Goal: Download file/media

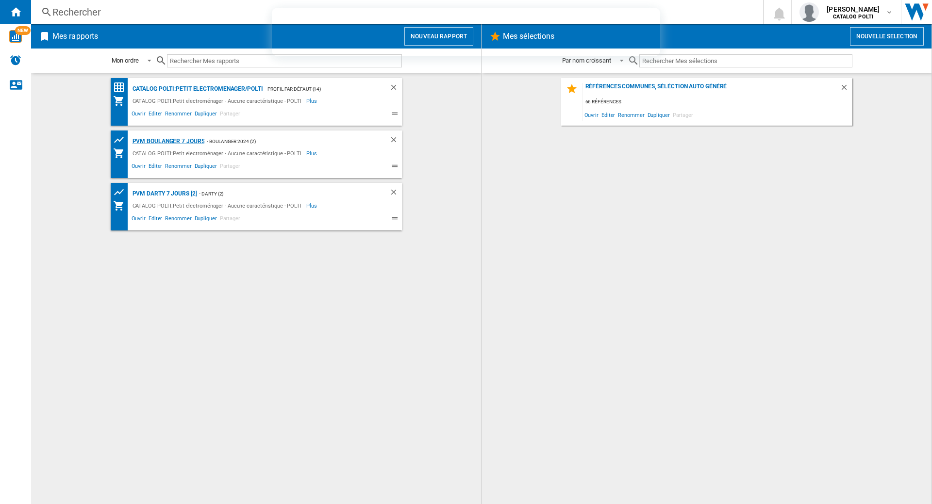
click at [176, 140] on div "PVM BOULANGER 7 jours" at bounding box center [167, 141] width 75 height 12
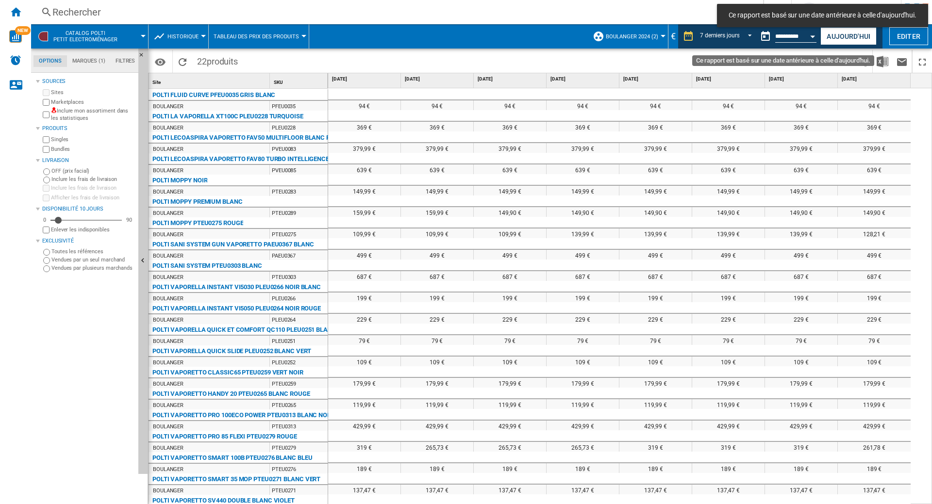
click at [761, 38] on button "Ce rapport est basé sur une date antérieure à celle d'aujourd'hui." at bounding box center [765, 36] width 19 height 19
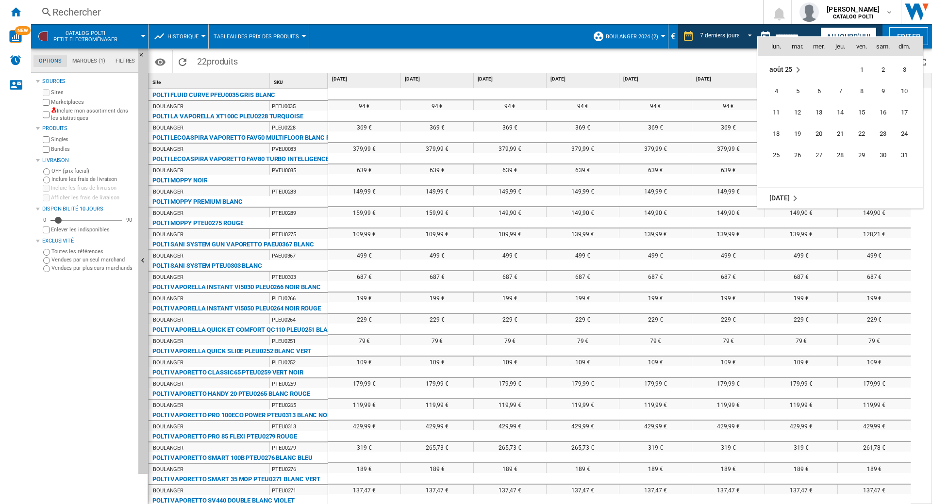
scroll to position [4633, 0]
click at [780, 153] on span "22" at bounding box center [776, 152] width 20 height 20
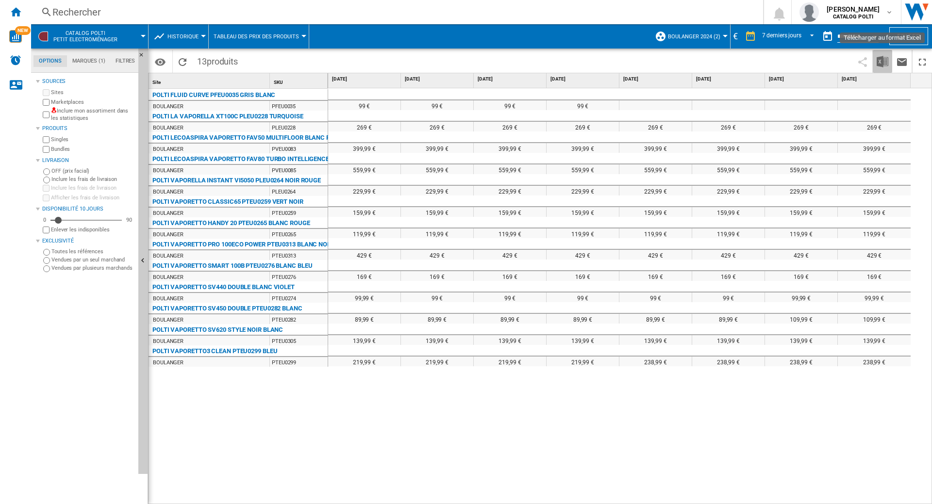
click at [885, 59] on img "Télécharger au format Excel" at bounding box center [883, 62] width 12 height 12
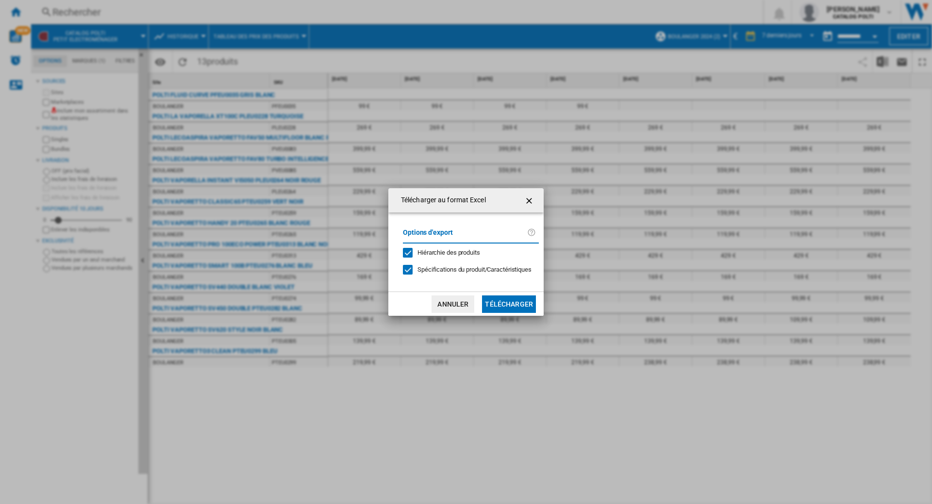
click at [410, 253] on div "Hiérarchie des produits" at bounding box center [408, 253] width 10 height 10
click at [407, 268] on div at bounding box center [408, 270] width 10 height 10
click at [508, 302] on button "Télécharger" at bounding box center [509, 304] width 54 height 17
